Goal: Task Accomplishment & Management: Complete application form

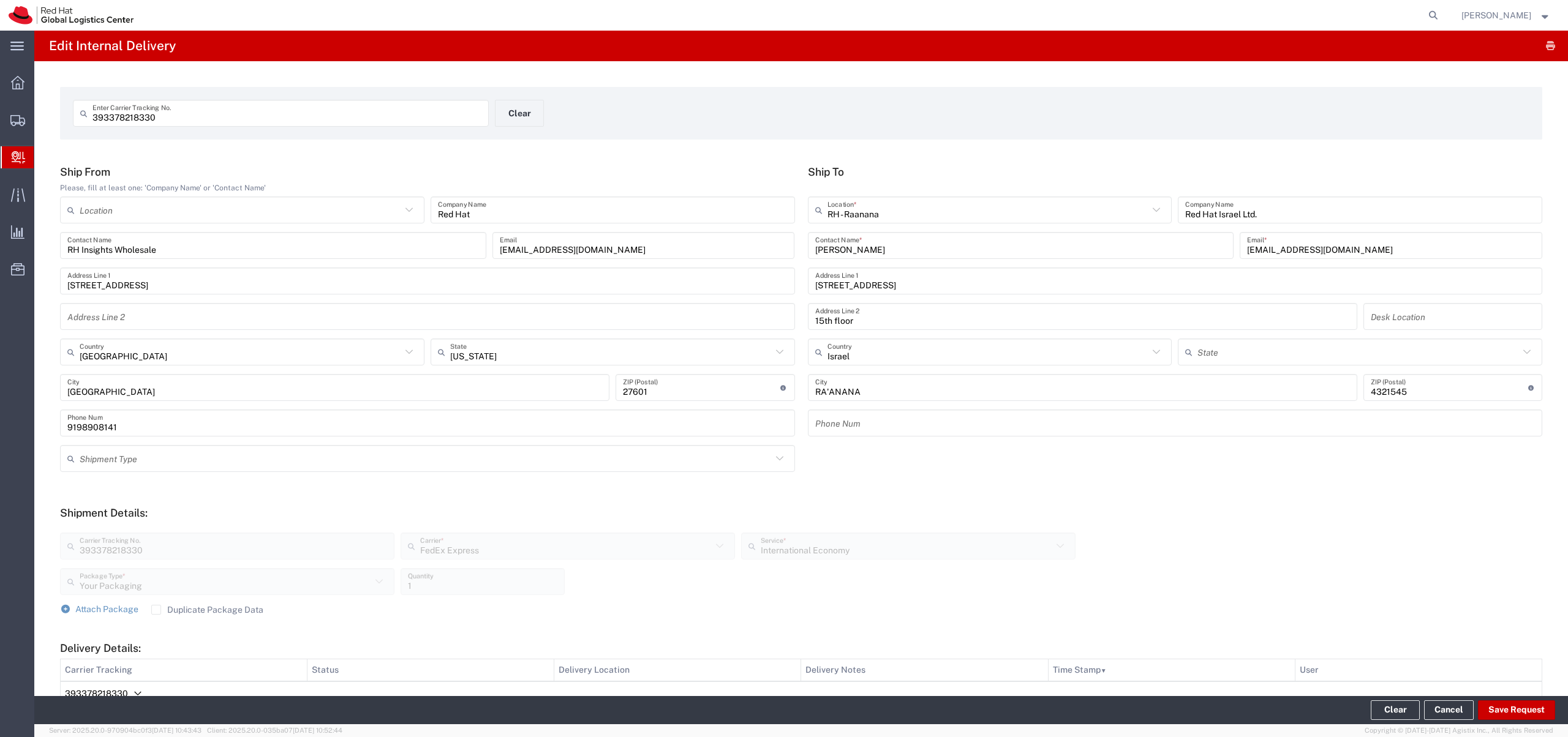
click at [161, 121] on input "393378218330" at bounding box center [287, 113] width 389 height 21
click at [161, 120] on input "393378218330" at bounding box center [287, 113] width 389 height 21
type input "393504536992"
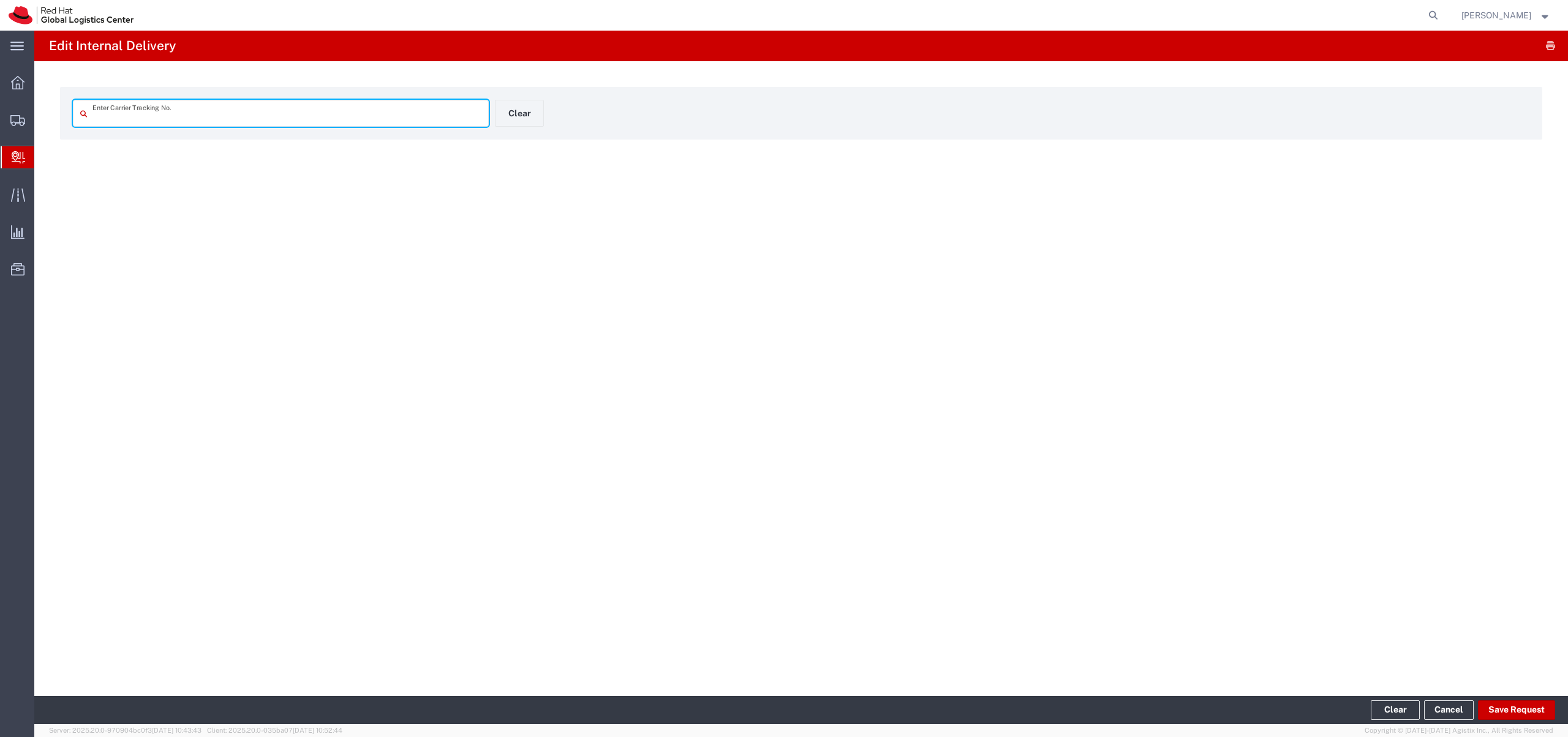
type input "393504536992"
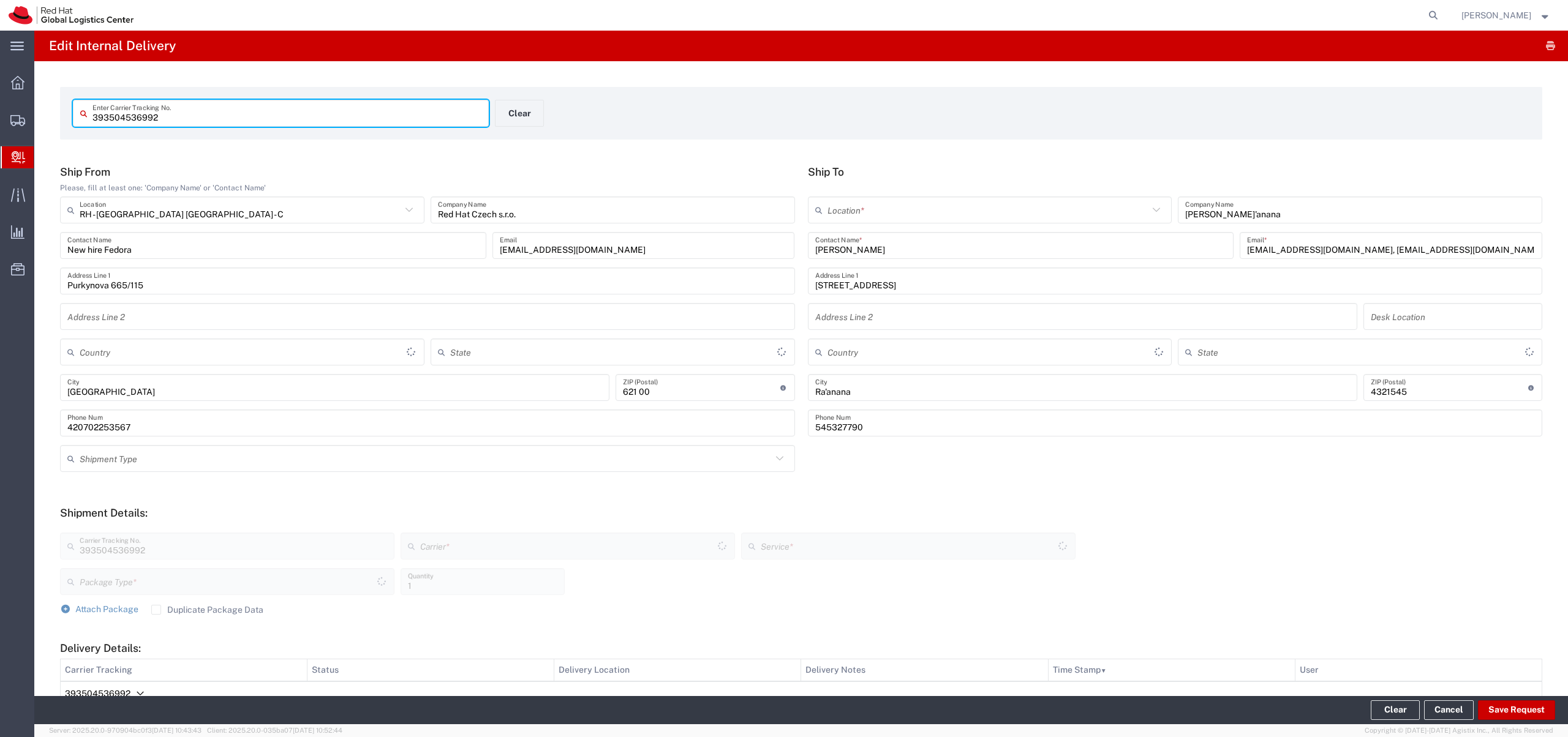
type input "Your Packaging"
type input "Czechia"
type input "FedEx Express"
type input "International Economy"
type input "Israel"
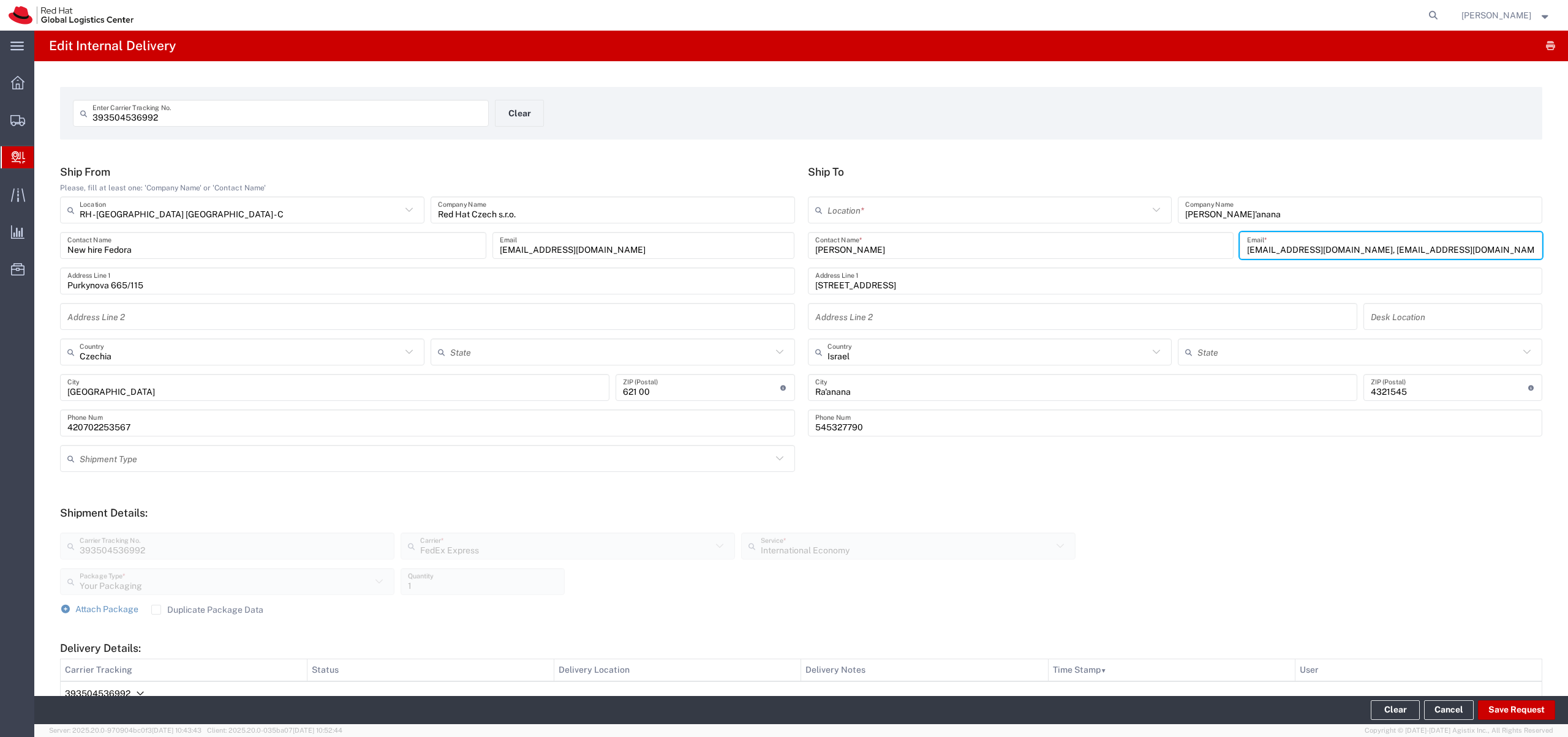
drag, startPoint x: 1487, startPoint y: 247, endPoint x: 1357, endPoint y: 234, distance: 130.6
click at [1357, 235] on input "[EMAIL_ADDRESS][DOMAIN_NAME], [EMAIL_ADDRESS][DOMAIN_NAME]" at bounding box center [1391, 245] width 288 height 21
click at [1356, 235] on input "[EMAIL_ADDRESS][DOMAIN_NAME], [EMAIL_ADDRESS][DOMAIN_NAME]" at bounding box center [1391, 245] width 288 height 21
click at [1347, 247] on input "[EMAIL_ADDRESS][DOMAIN_NAME], [EMAIL_ADDRESS][DOMAIN_NAME]" at bounding box center [1391, 245] width 288 height 21
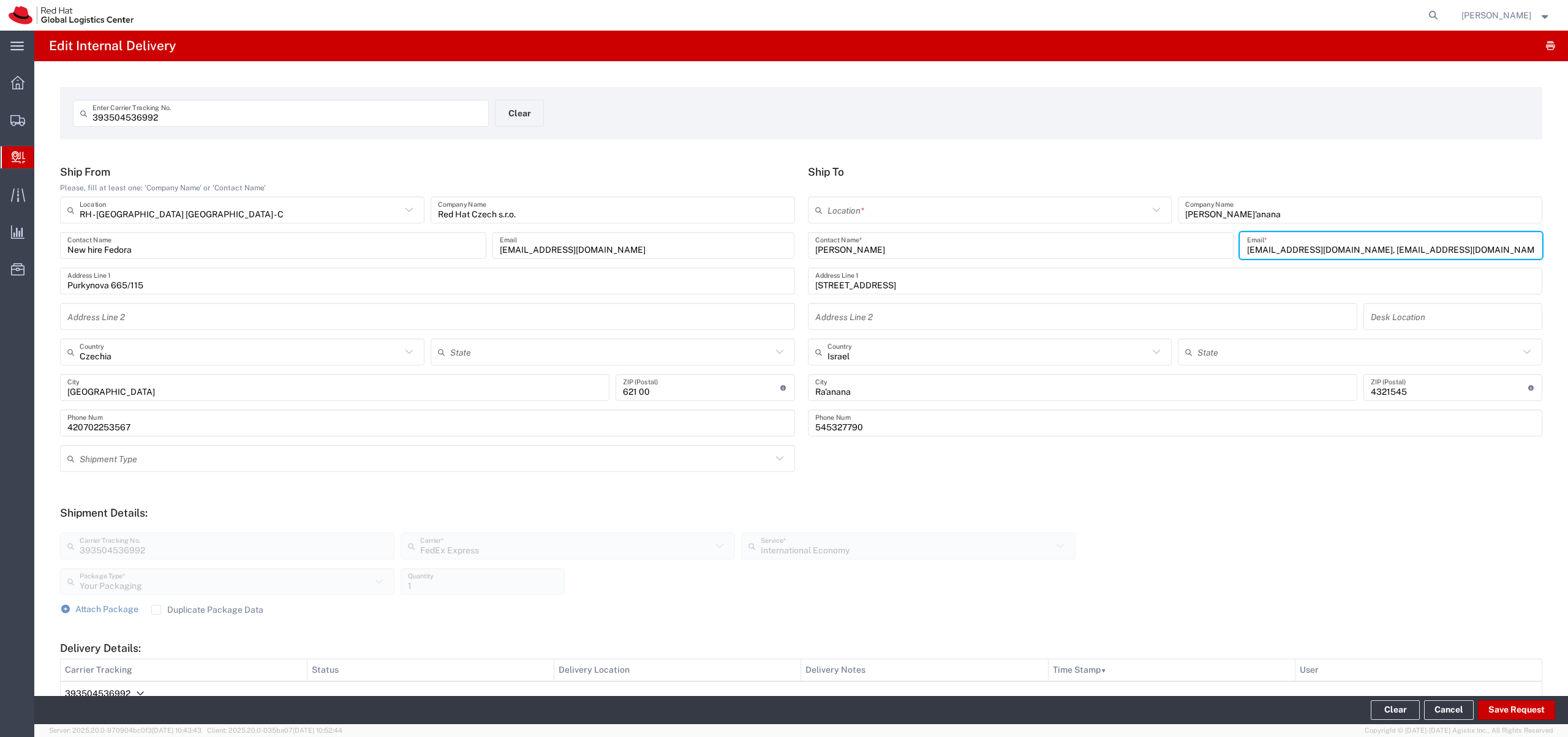
drag, startPoint x: 1449, startPoint y: 250, endPoint x: 1326, endPoint y: 254, distance: 123.1
click at [1326, 254] on input "[EMAIL_ADDRESS][DOMAIN_NAME], [EMAIL_ADDRESS][DOMAIN_NAME]" at bounding box center [1391, 245] width 288 height 21
type input "[EMAIL_ADDRESS][DOMAIN_NAME]"
click at [1516, 711] on button "Save Request" at bounding box center [1517, 710] width 77 height 20
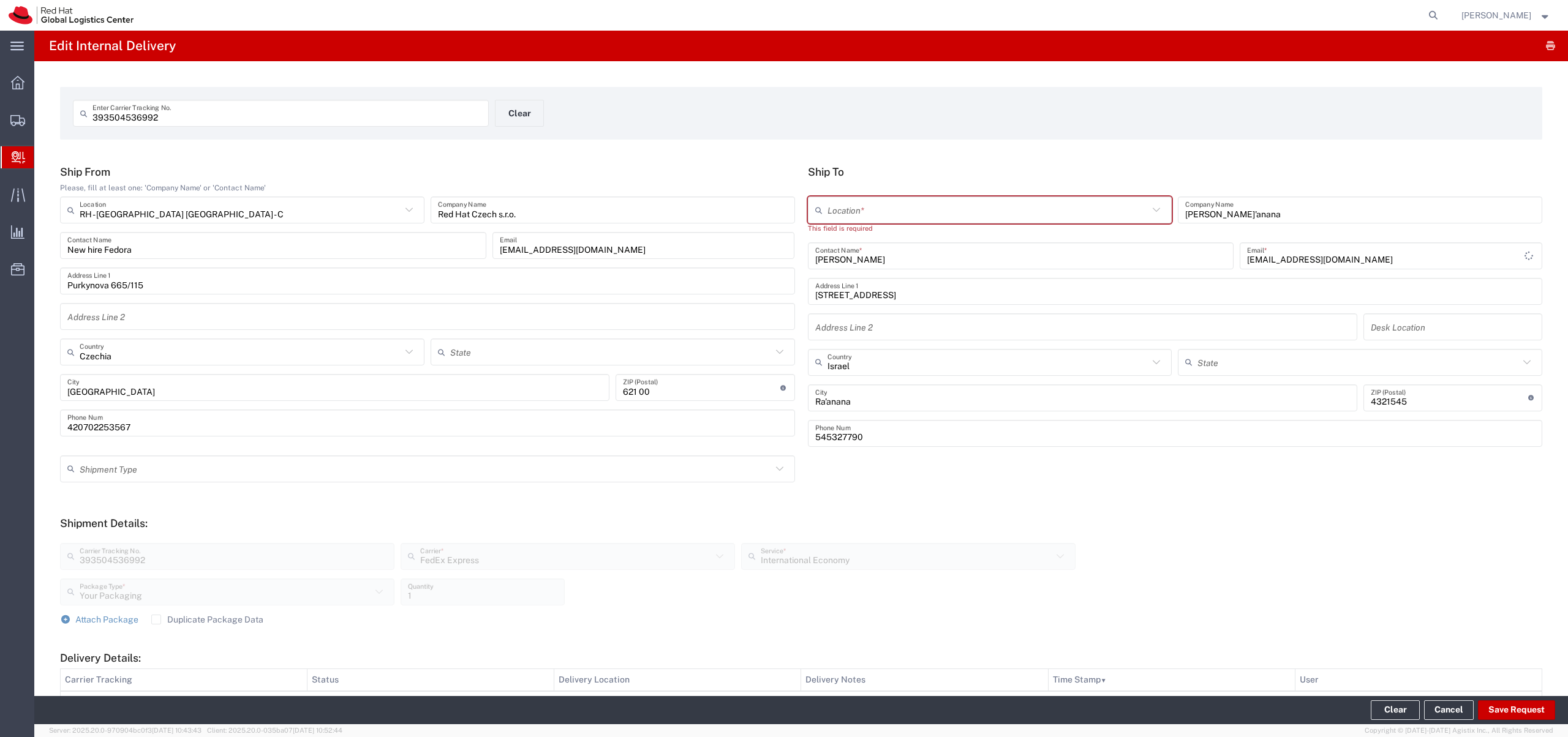
click at [986, 211] on input "text" at bounding box center [989, 210] width 322 height 21
type input "RH - Raanana"
type input "Red Hat Israel Ltd."
type input "[STREET_ADDRESS]"
type input "15th floor"
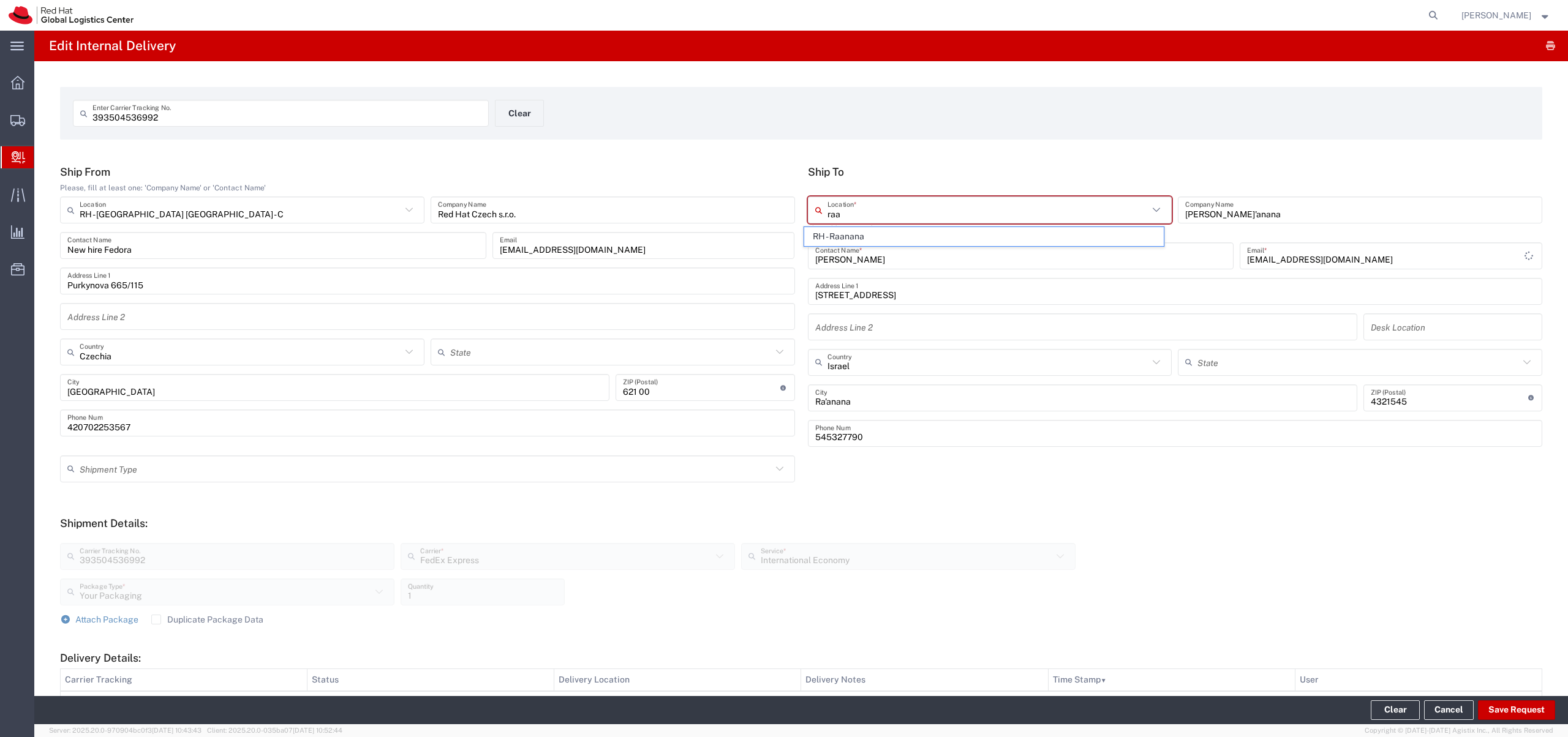
type input "RA'ANANA"
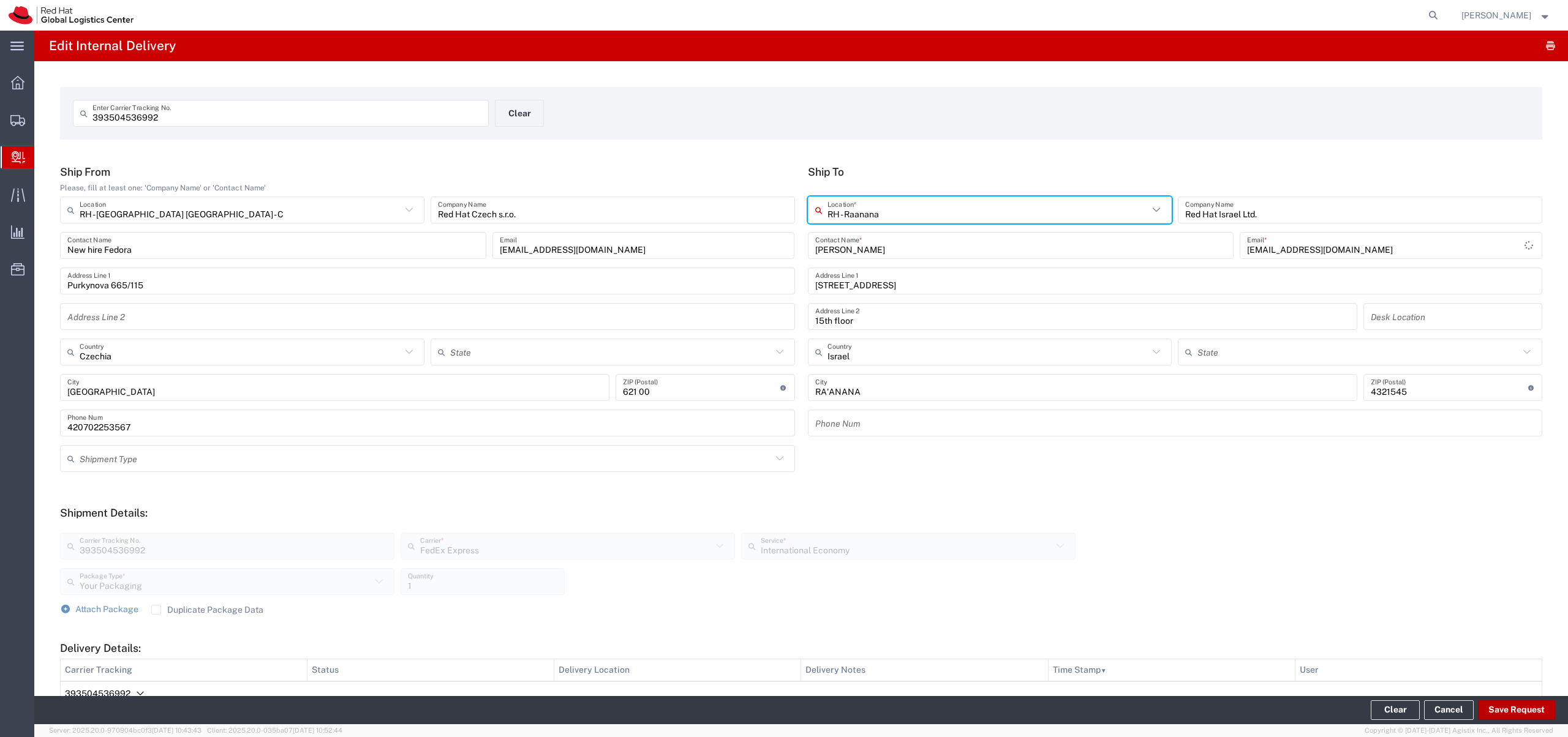
type input "RH - Raanana"
click at [1516, 705] on button "Save Request" at bounding box center [1517, 710] width 77 height 20
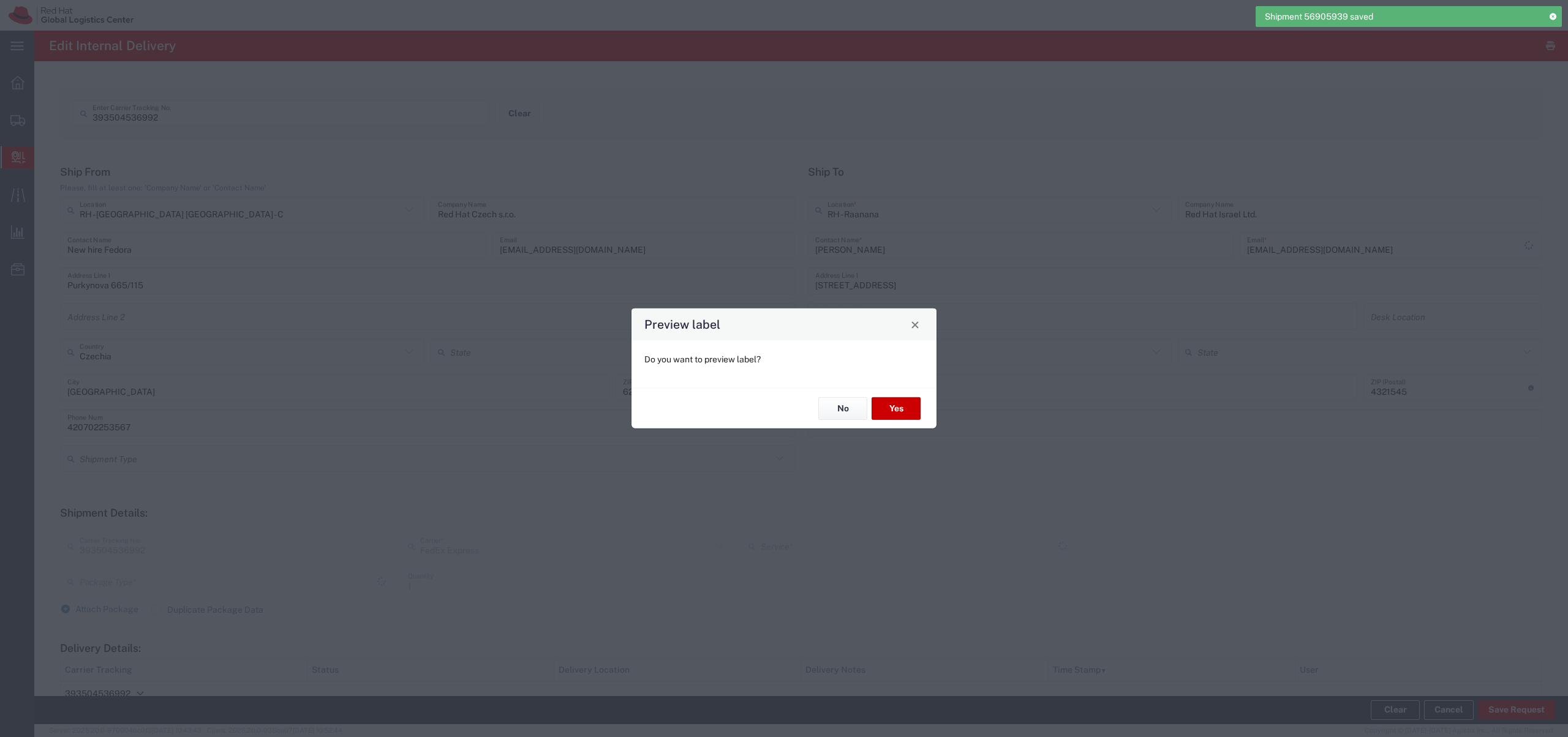
type input "Your Packaging"
type input "International Economy"
click at [842, 410] on button "No" at bounding box center [842, 408] width 49 height 23
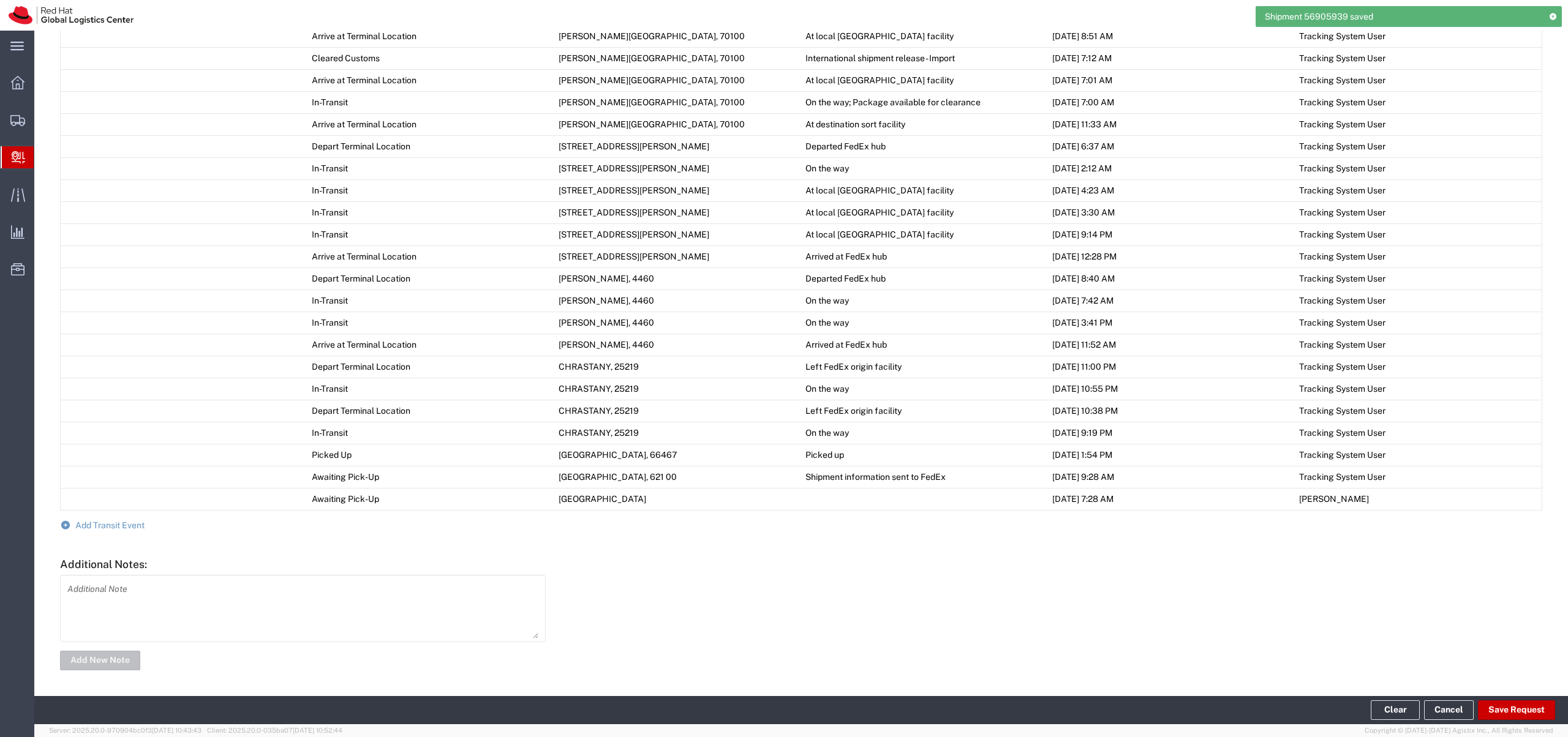
scroll to position [944, 0]
click at [63, 521] on icon at bounding box center [65, 524] width 11 height 9
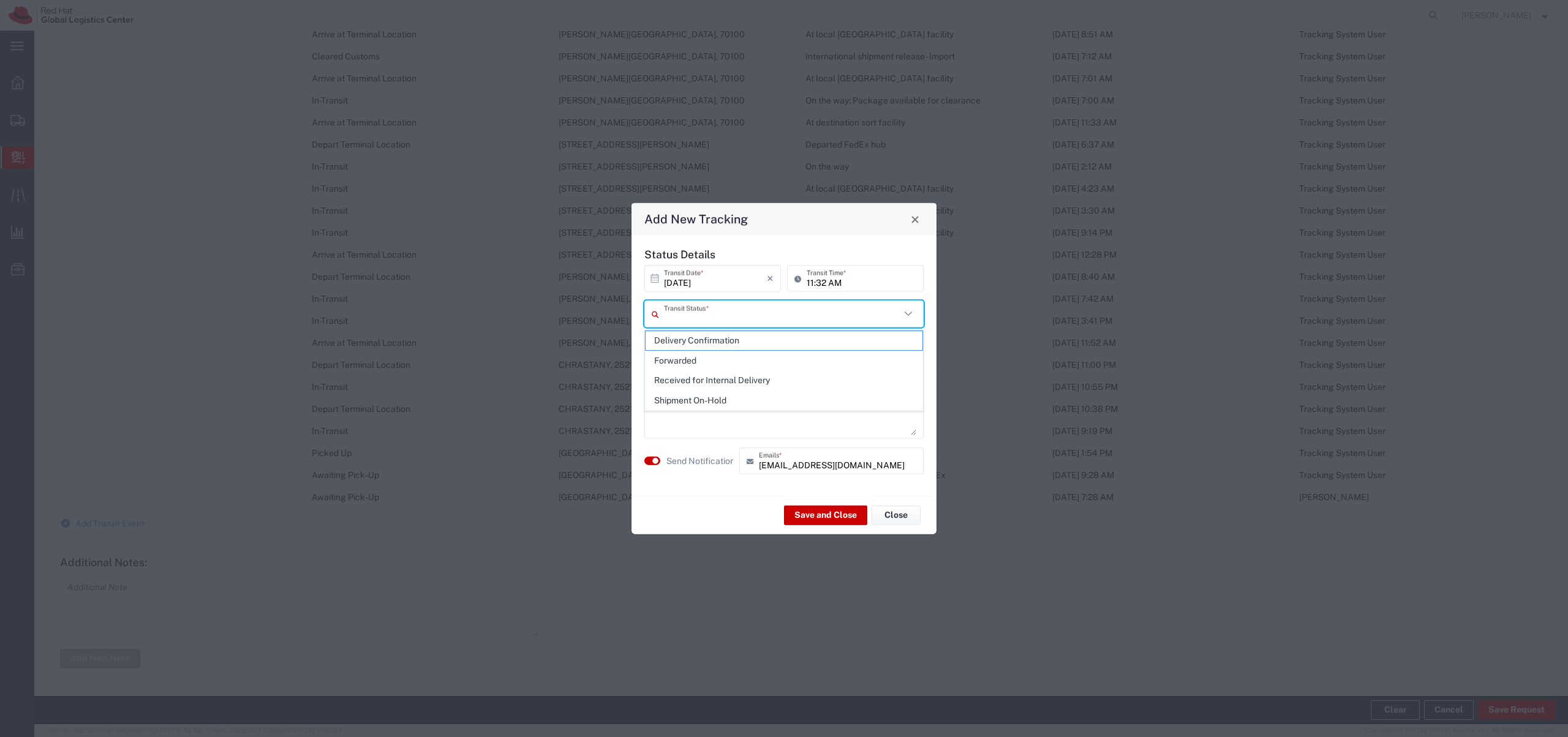
click at [779, 319] on input "text" at bounding box center [782, 314] width 237 height 21
click at [767, 342] on span "Delivery Confirmation" at bounding box center [784, 340] width 277 height 19
type input "Delivery Confirmation"
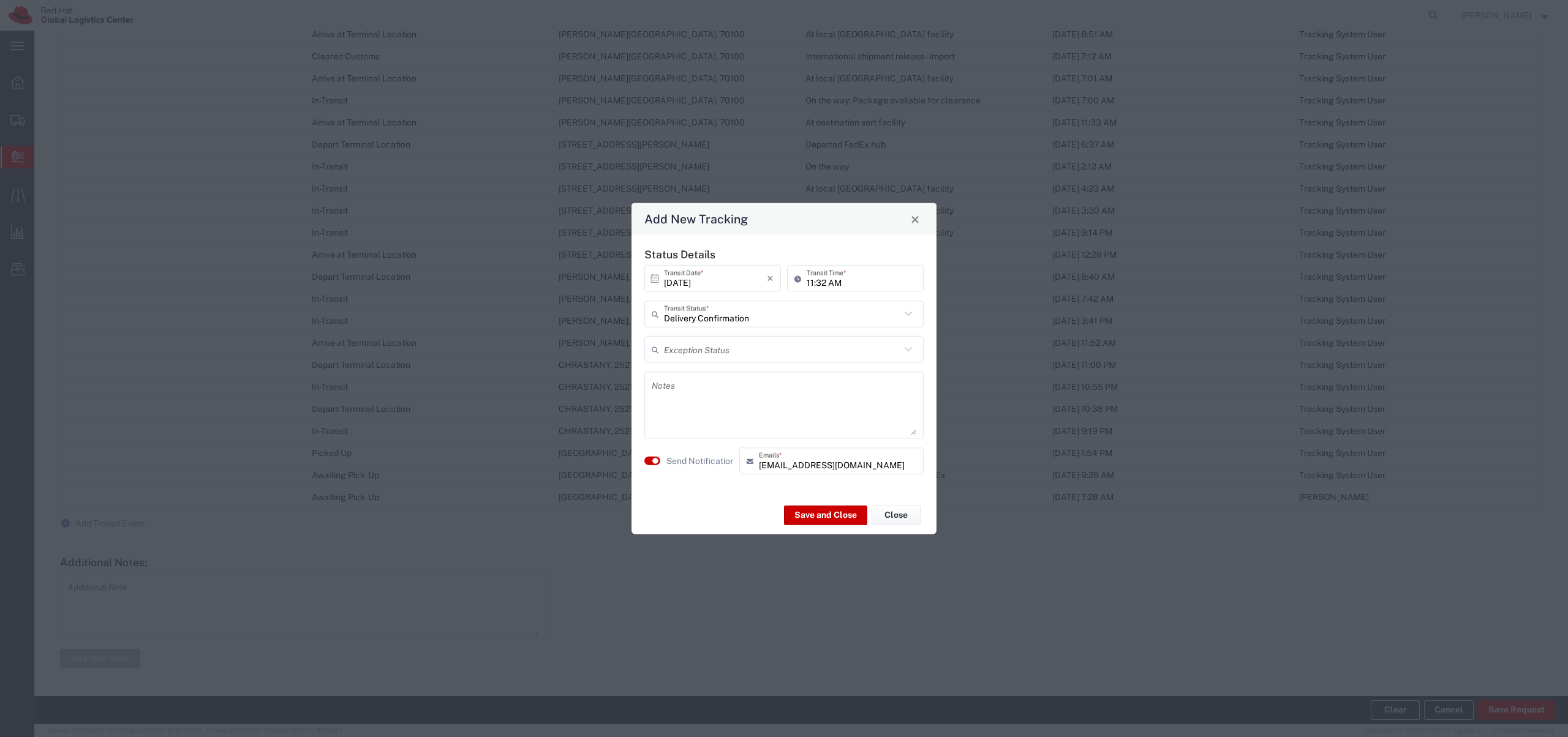
click at [775, 419] on textarea at bounding box center [784, 405] width 265 height 60
type textarea "w"
type textarea "Waiting for you at the reception."
click at [826, 510] on button "Save and Close" at bounding box center [825, 514] width 83 height 20
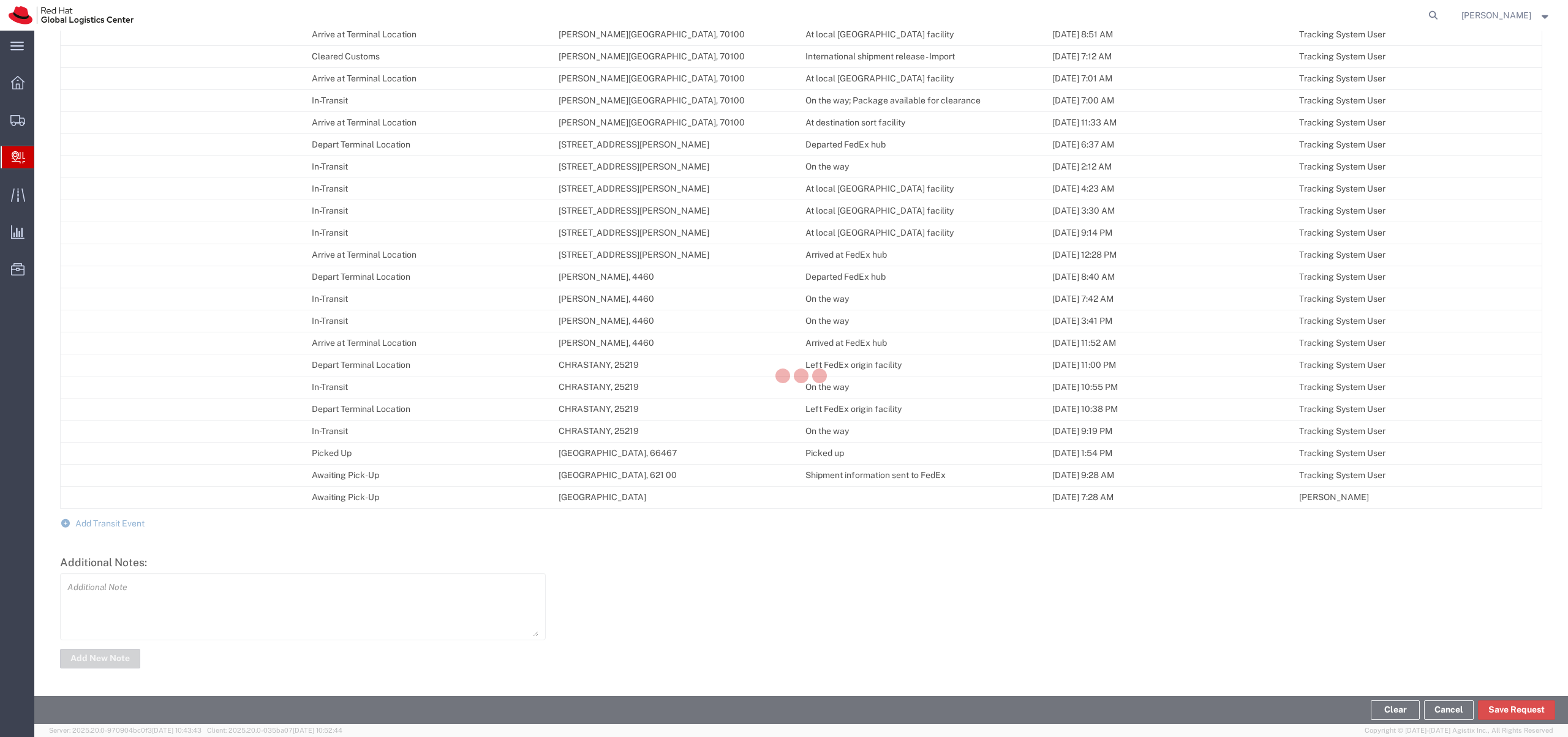
scroll to position [967, 0]
